Goal: Navigation & Orientation: Find specific page/section

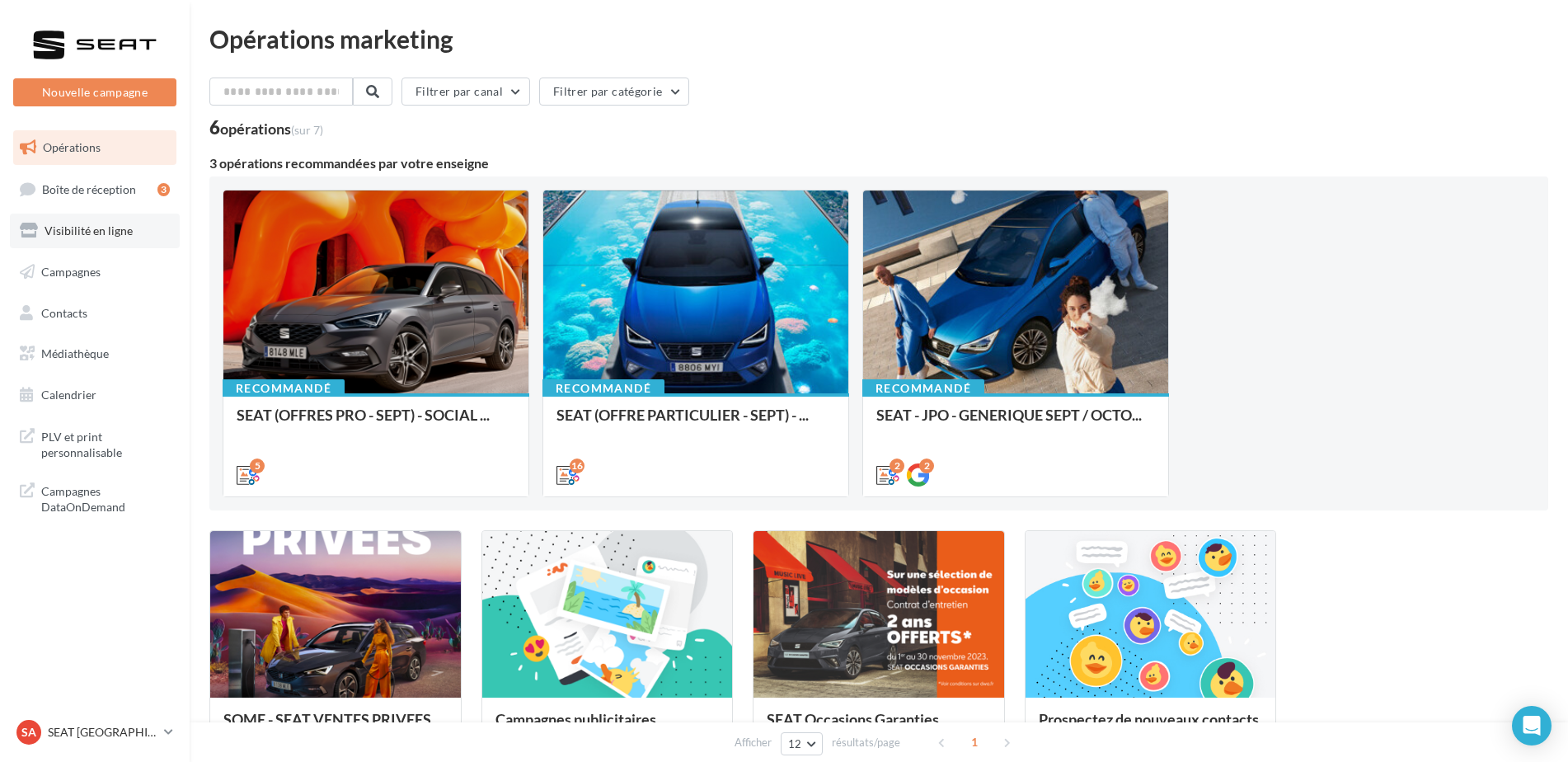
click at [112, 224] on span "Visibilité en ligne" at bounding box center [88, 231] width 88 height 14
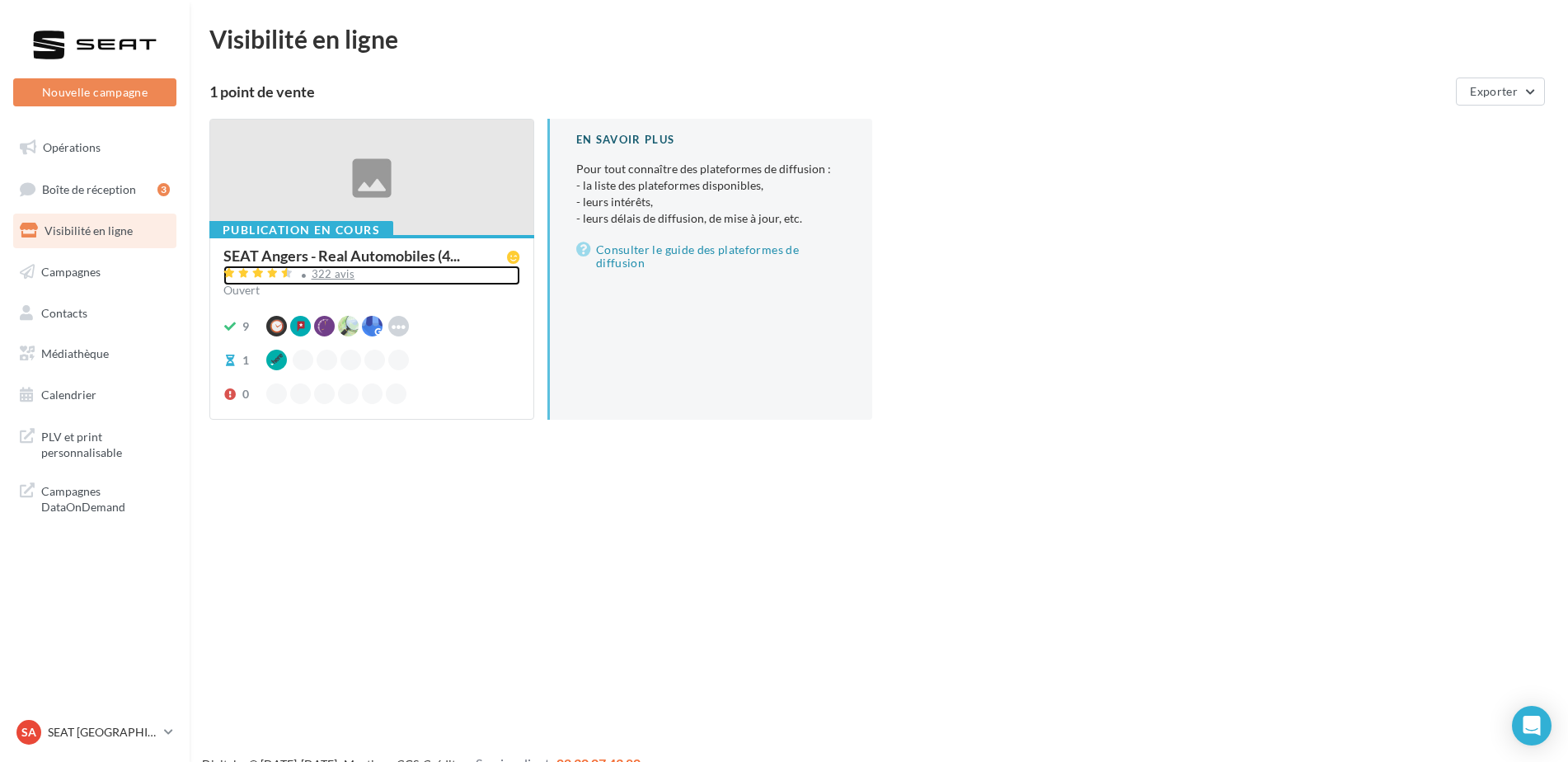
click at [312, 275] on div "322 avis" at bounding box center [333, 274] width 44 height 11
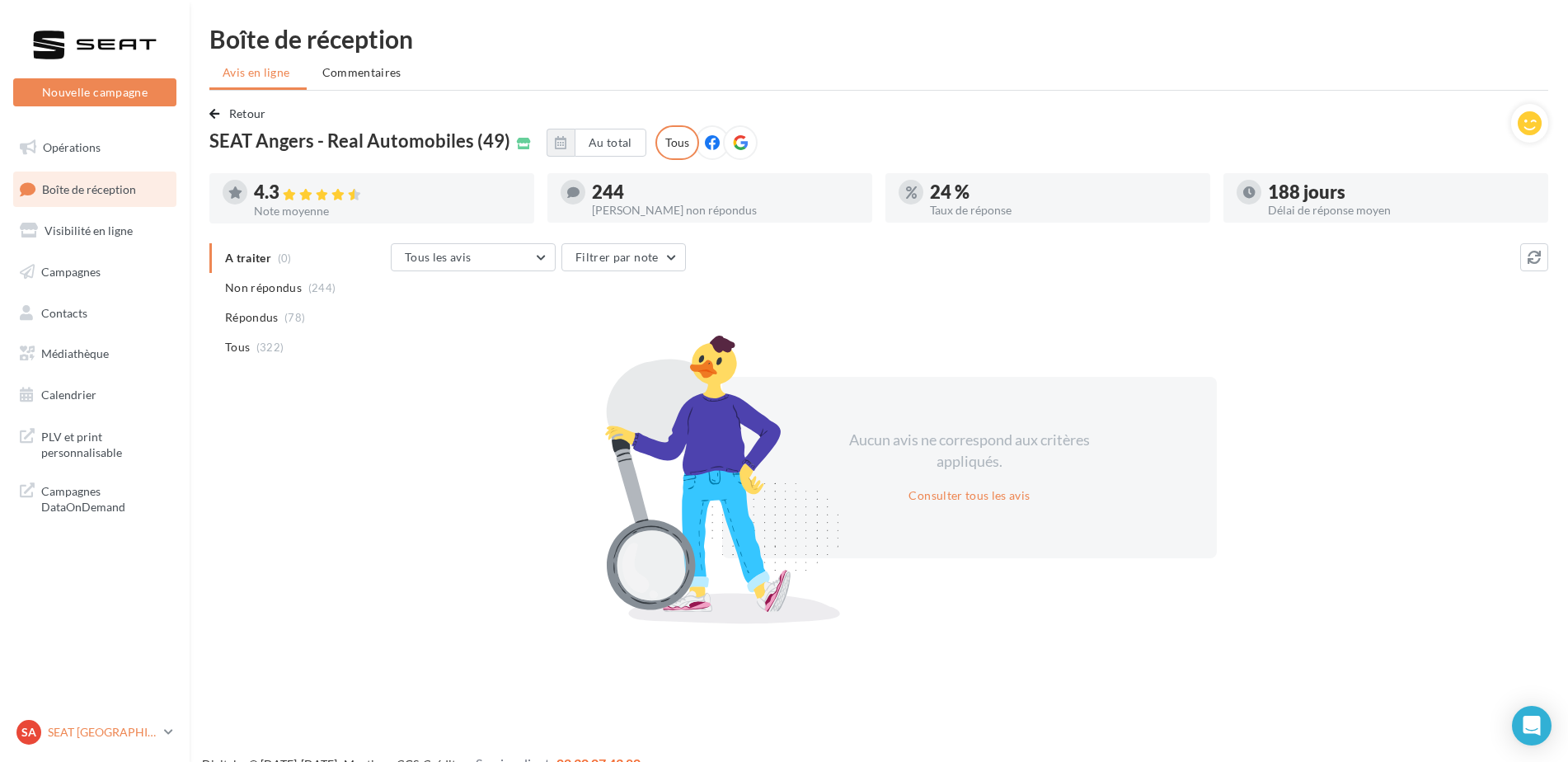
click at [109, 745] on link "SA SEAT ANGERS SEAT-ANGERS" at bounding box center [94, 732] width 163 height 32
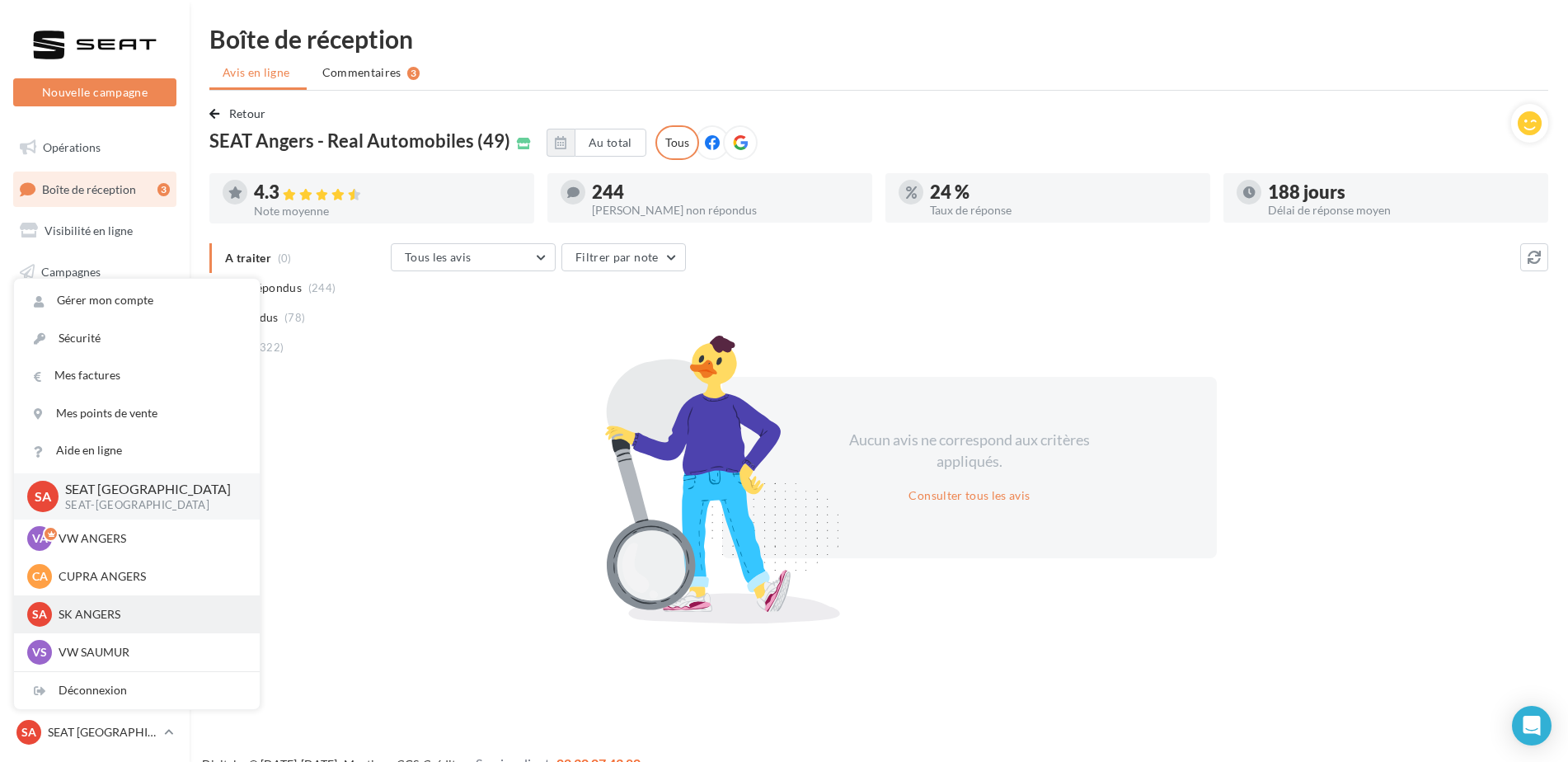
click at [127, 603] on div "SA SK ANGERS sk-ange-pal" at bounding box center [138, 614] width 220 height 25
click at [120, 619] on p "SK ANGERS" at bounding box center [148, 615] width 181 height 17
